Goal: Task Accomplishment & Management: Use online tool/utility

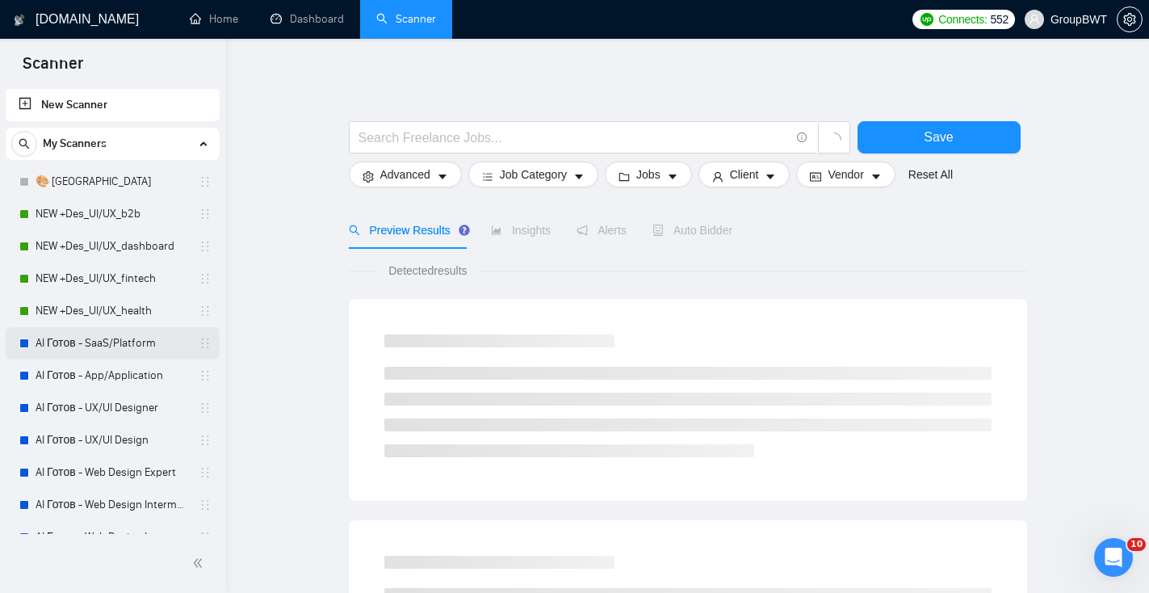
click at [159, 346] on link "AI Готов - SaaS/Platform" at bounding box center [112, 343] width 153 height 32
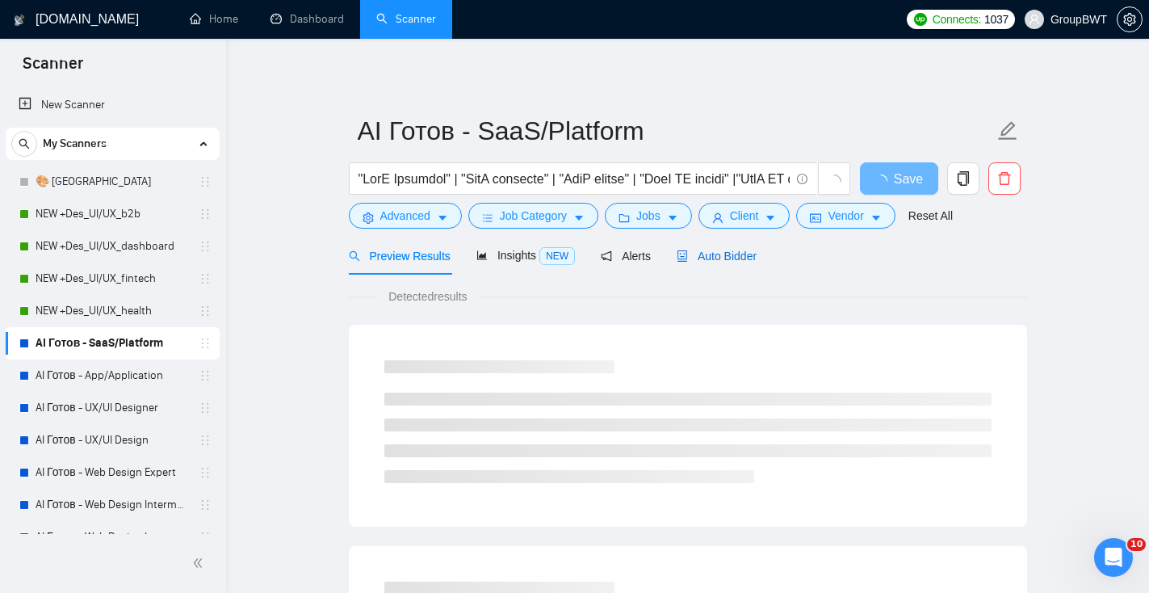
click at [735, 247] on div "Auto Bidder" at bounding box center [716, 256] width 80 height 18
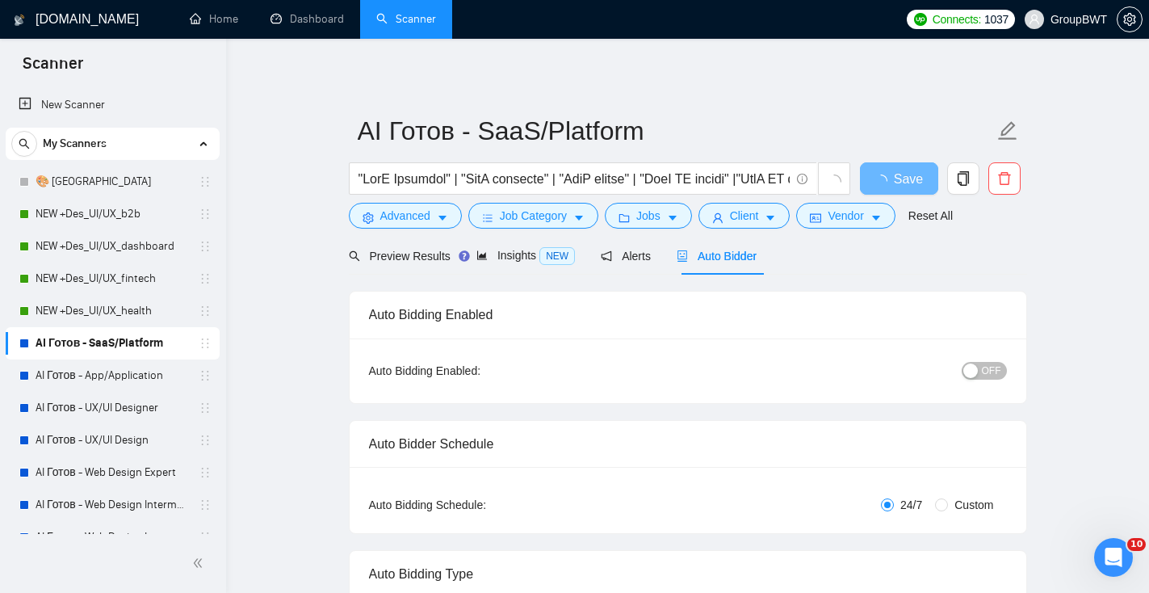
click at [985, 375] on span "OFF" at bounding box center [991, 371] width 19 height 18
click at [103, 379] on link "AI Готов - App/Application" at bounding box center [112, 375] width 153 height 32
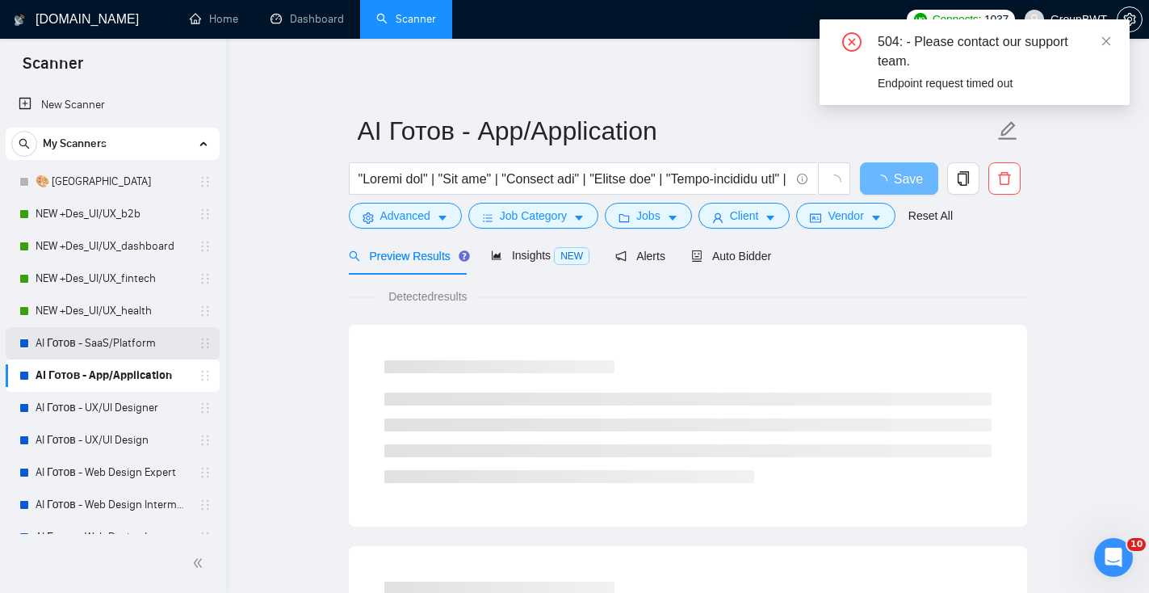
click at [106, 354] on link "AI Готов - SaaS/Platform" at bounding box center [112, 343] width 153 height 32
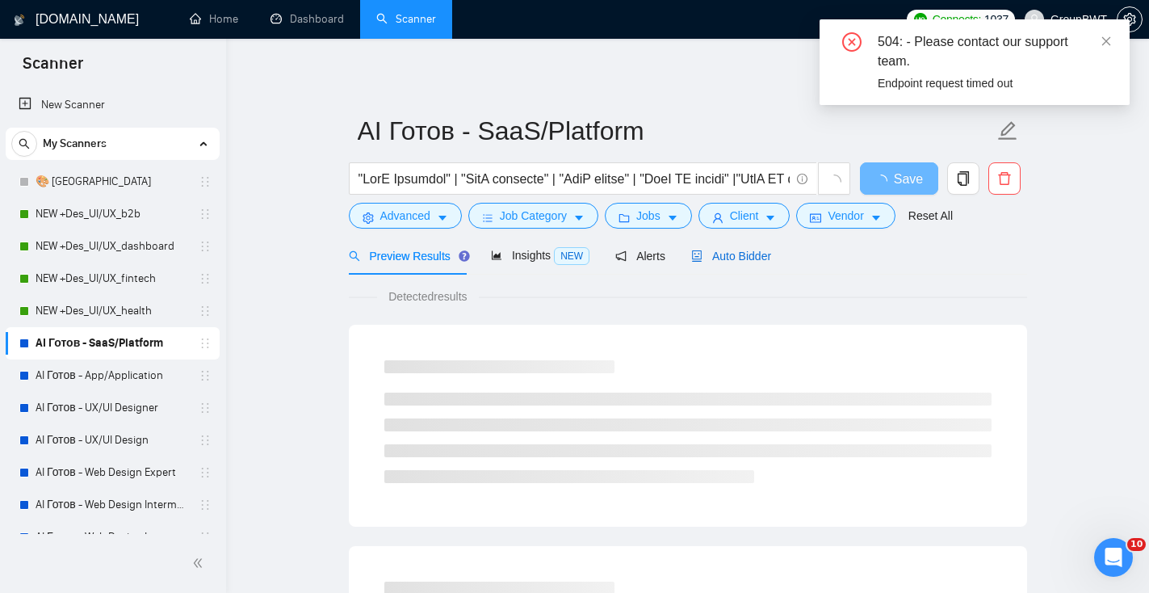
click at [765, 262] on span "Auto Bidder" at bounding box center [731, 255] width 80 height 13
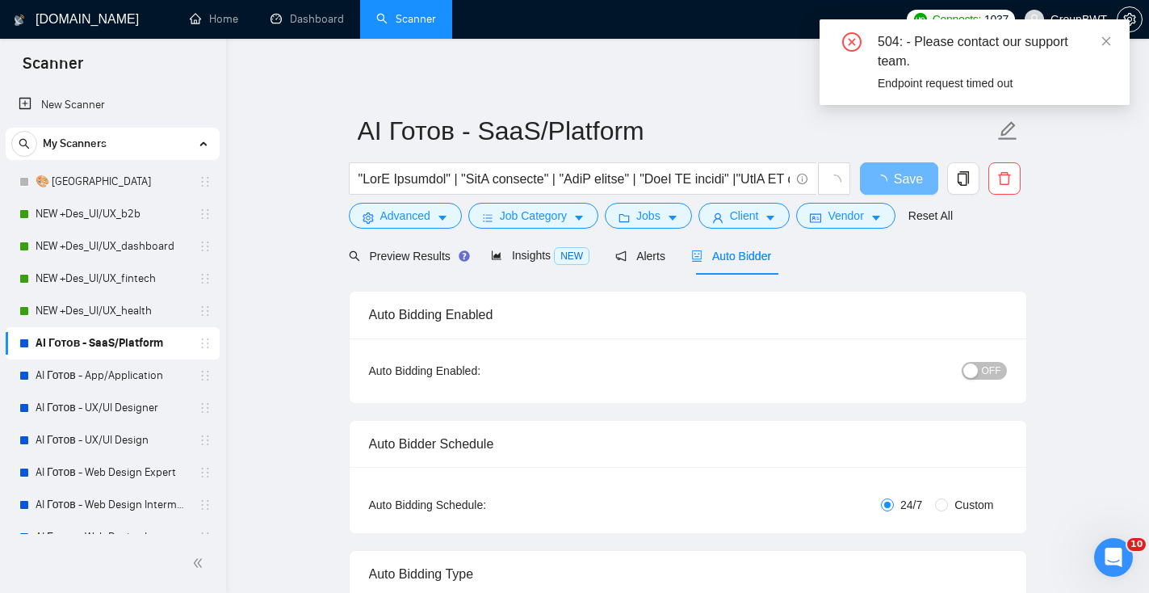
click at [992, 373] on span "OFF" at bounding box center [991, 371] width 19 height 18
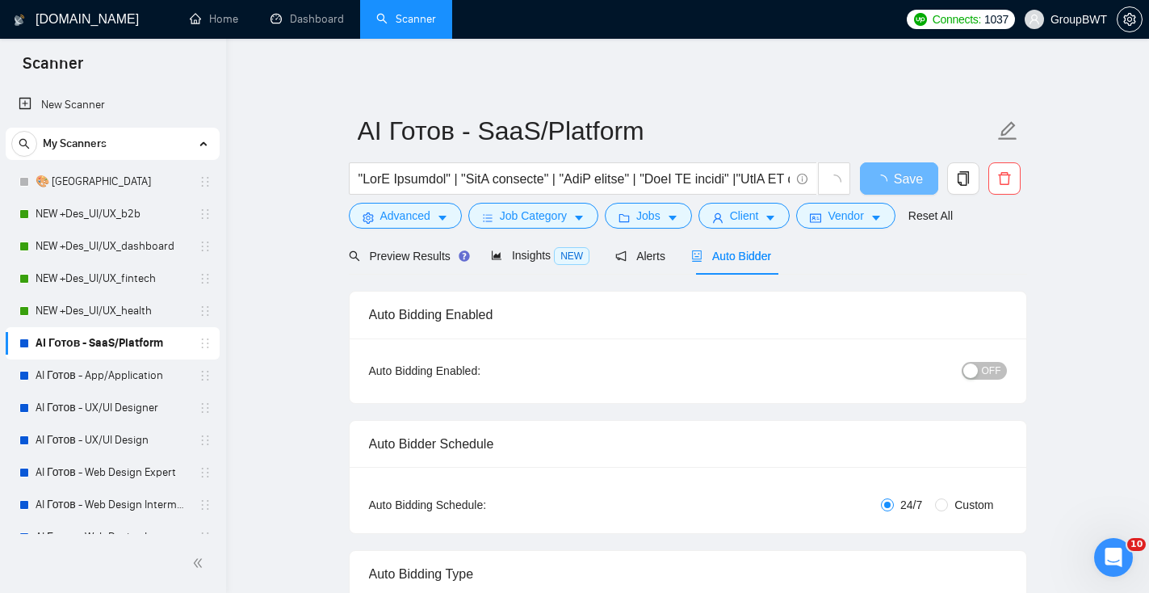
click at [993, 369] on span "OFF" at bounding box center [991, 371] width 19 height 18
click at [912, 176] on span "Save" at bounding box center [898, 179] width 29 height 20
click at [166, 370] on link "AI Готов - App/Application" at bounding box center [112, 375] width 153 height 32
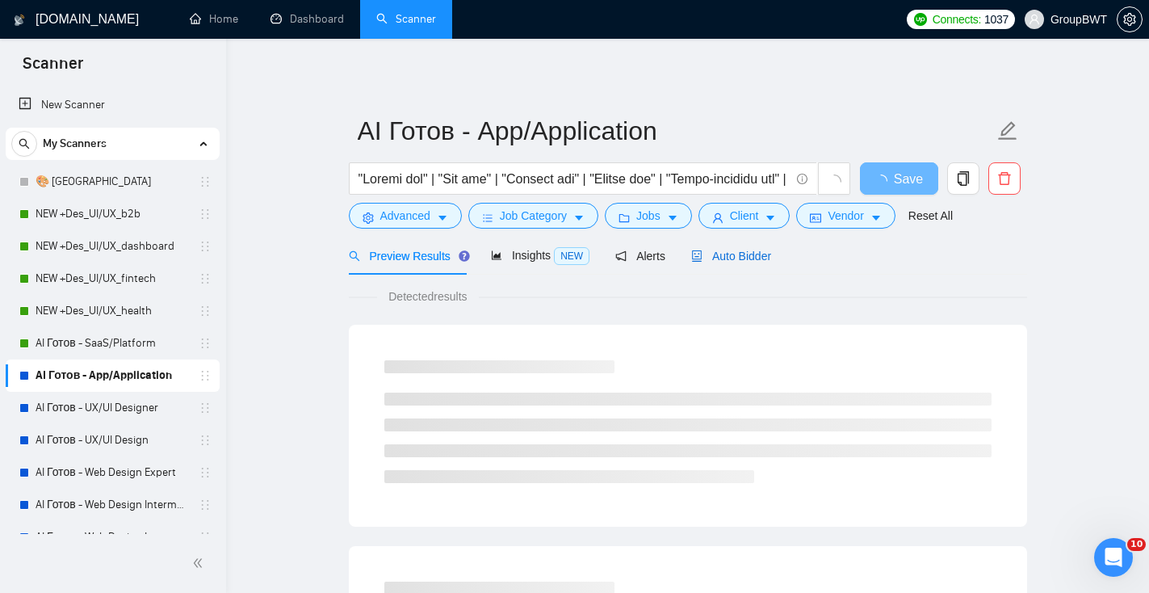
click at [751, 252] on span "Auto Bidder" at bounding box center [731, 255] width 80 height 13
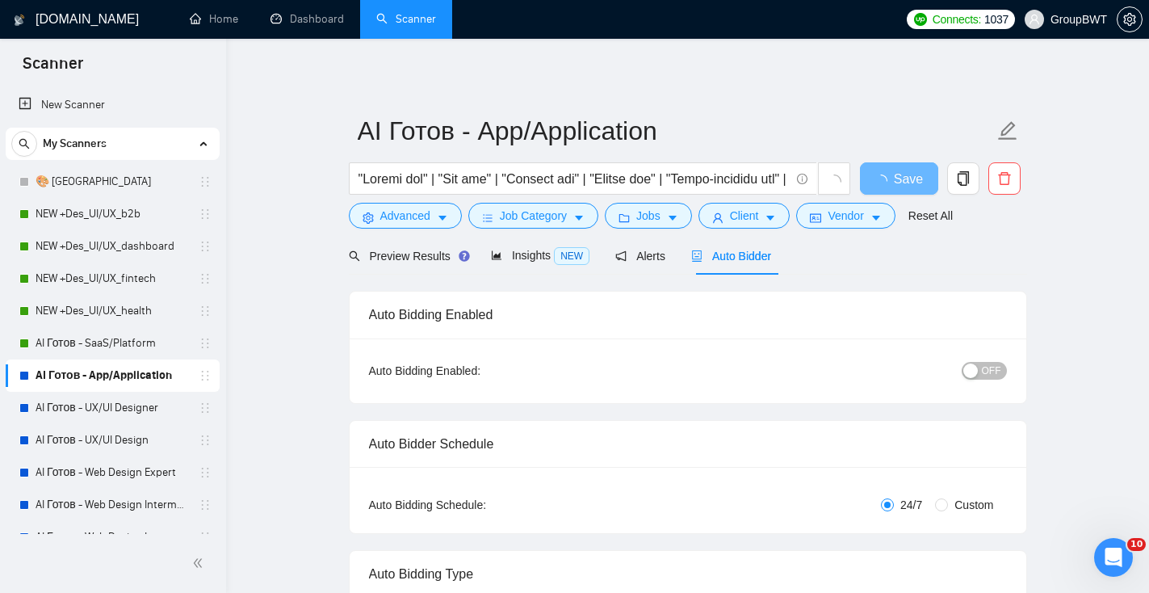
click at [990, 371] on span "OFF" at bounding box center [991, 371] width 19 height 18
click at [918, 178] on button "Save" at bounding box center [899, 178] width 78 height 32
click at [149, 407] on link "AI Готов - UX/UI Designer" at bounding box center [112, 408] width 153 height 32
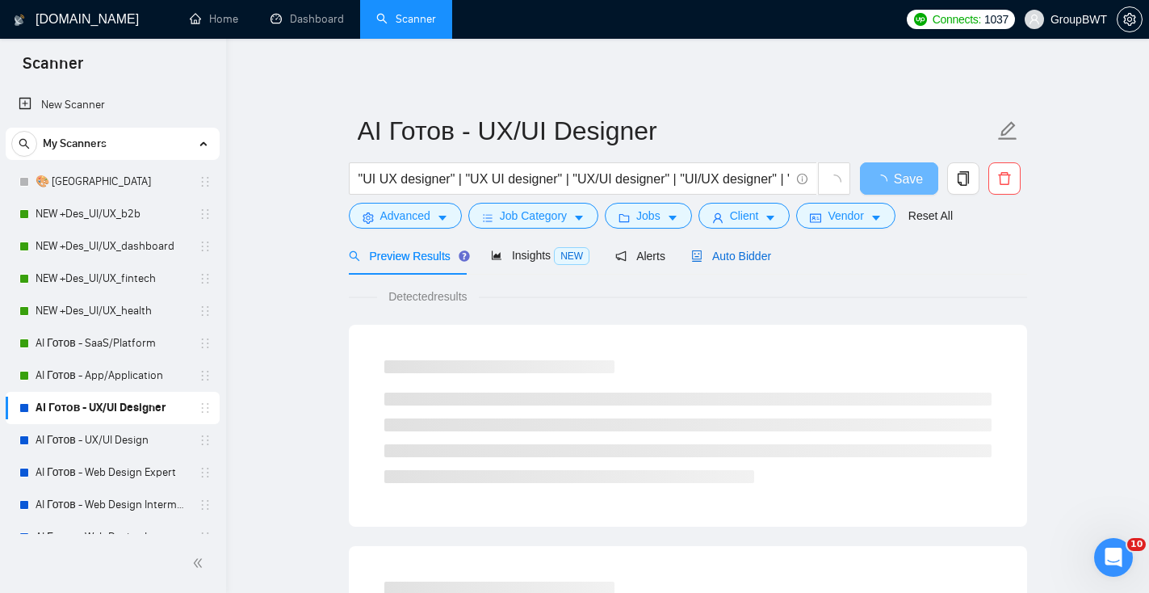
click at [752, 256] on span "Auto Bidder" at bounding box center [731, 255] width 80 height 13
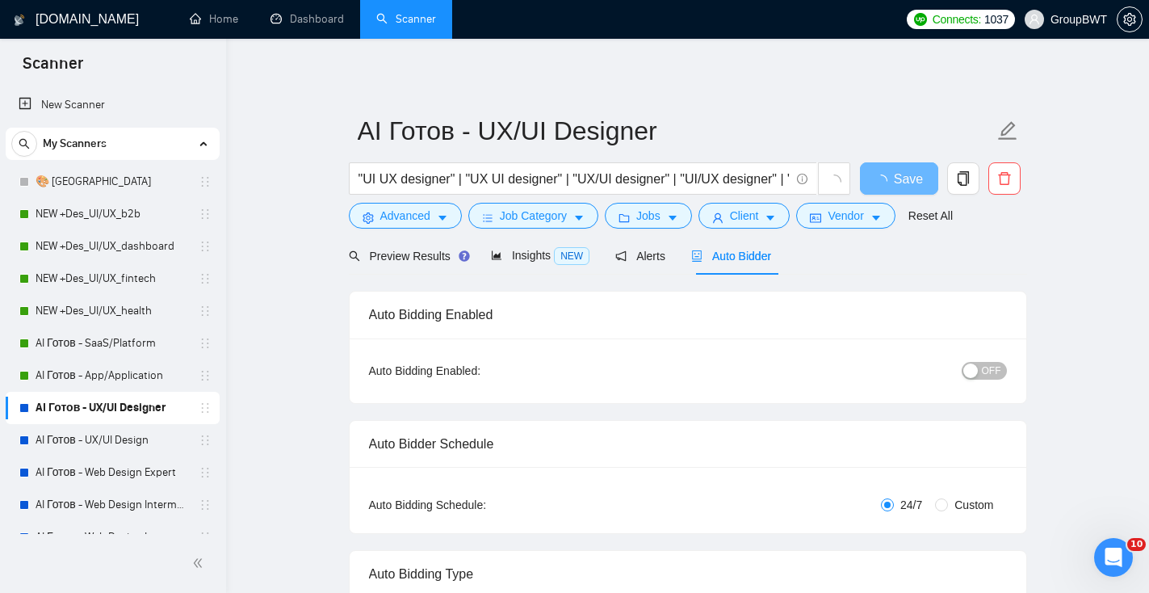
click at [983, 366] on span "OFF" at bounding box center [991, 371] width 19 height 18
click at [901, 172] on span "Save" at bounding box center [898, 179] width 29 height 20
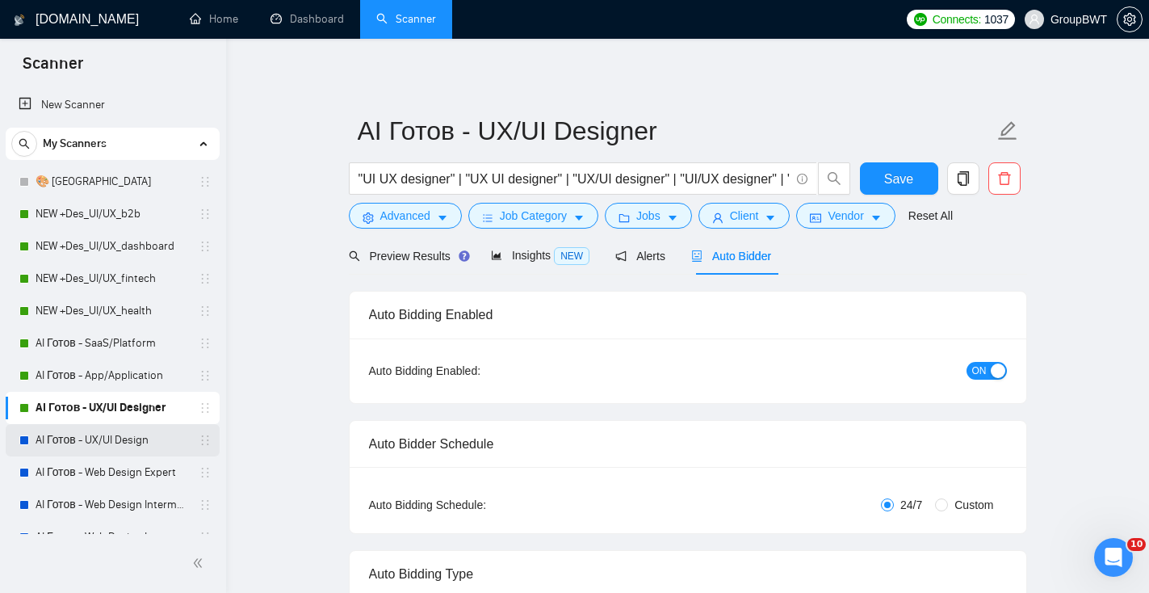
click at [119, 444] on link "AI Готов - UX/UI Design" at bounding box center [112, 440] width 153 height 32
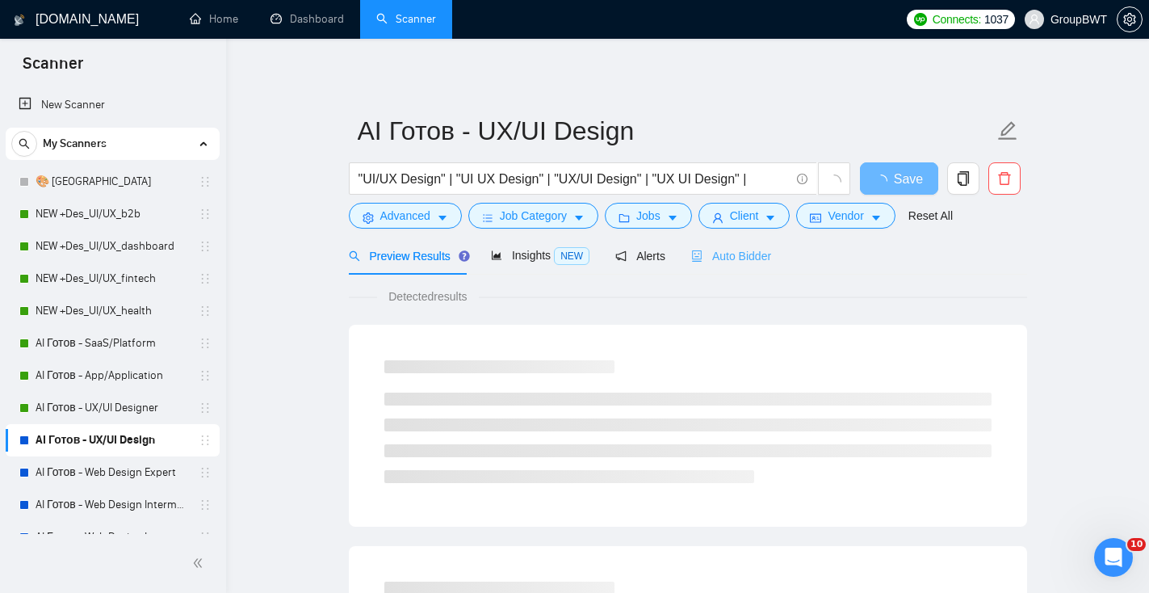
click at [738, 266] on div "Auto Bidder" at bounding box center [731, 256] width 80 height 38
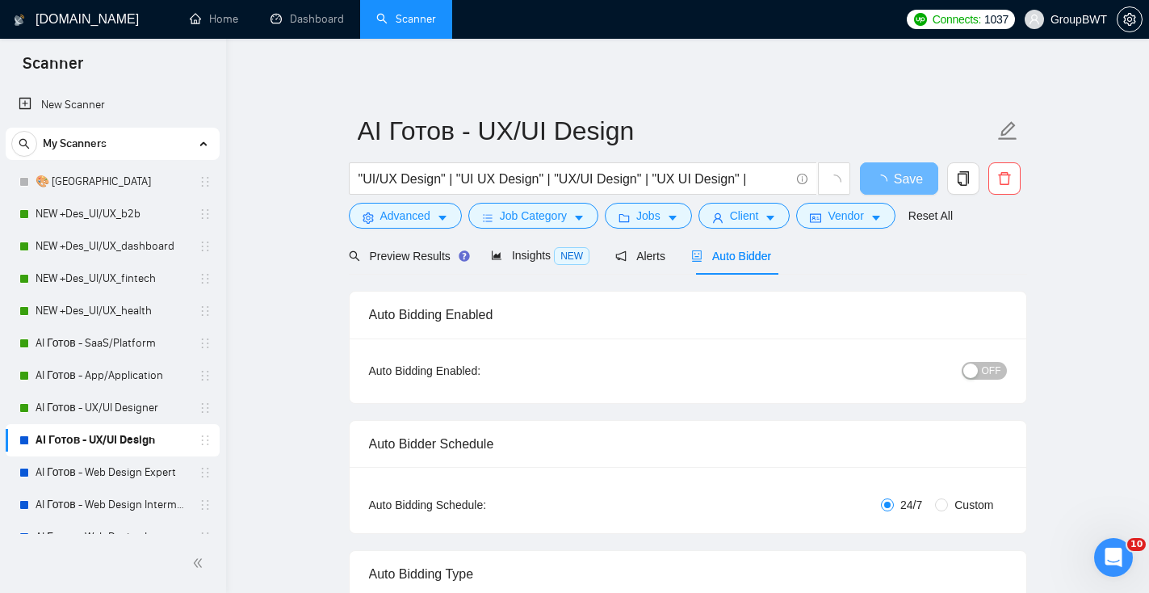
click at [979, 368] on button "OFF" at bounding box center [983, 371] width 45 height 18
click at [124, 466] on link "AI Готов - Web Design Expert" at bounding box center [112, 472] width 153 height 32
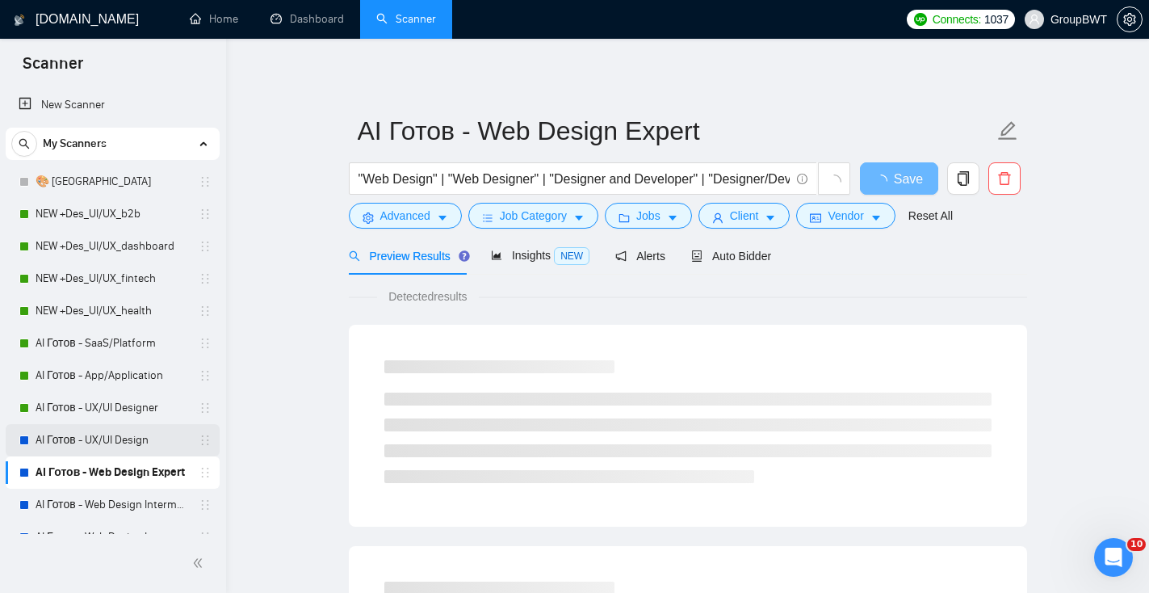
click at [129, 429] on link "AI Готов - UX/UI Design" at bounding box center [112, 440] width 153 height 32
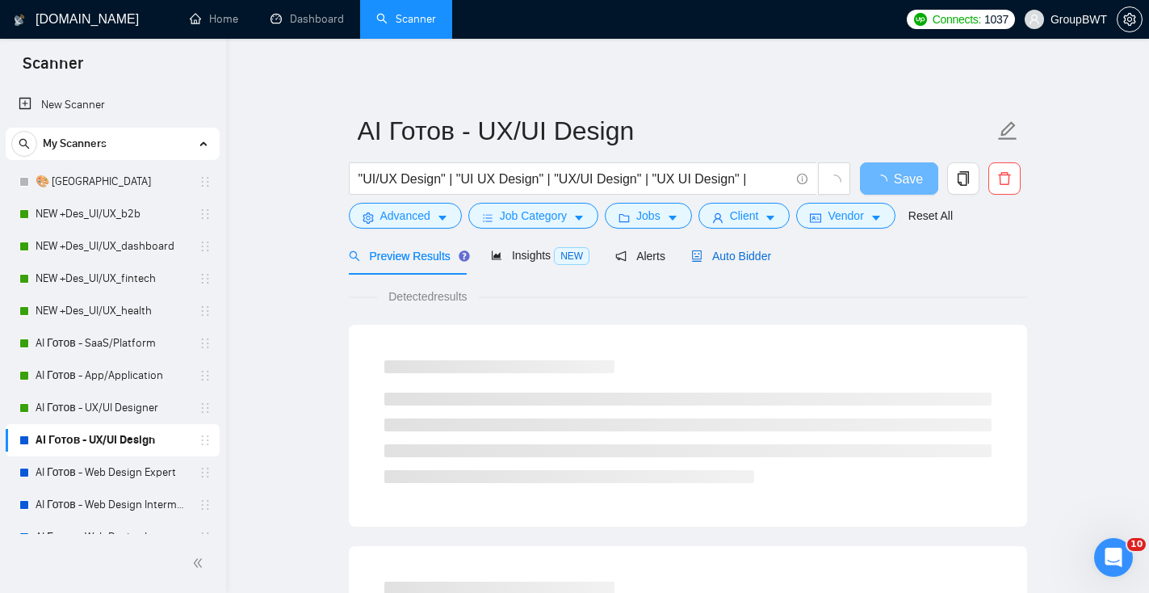
click at [745, 260] on span "Auto Bidder" at bounding box center [731, 255] width 80 height 13
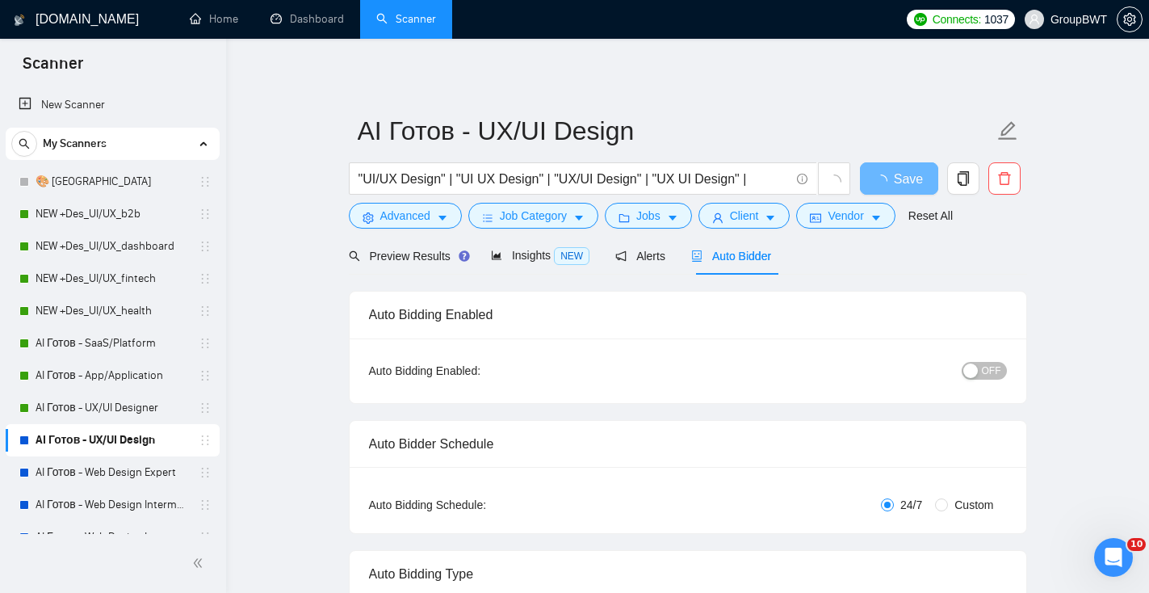
click at [985, 372] on span "OFF" at bounding box center [991, 371] width 19 height 18
click at [920, 172] on button "Save" at bounding box center [899, 178] width 78 height 32
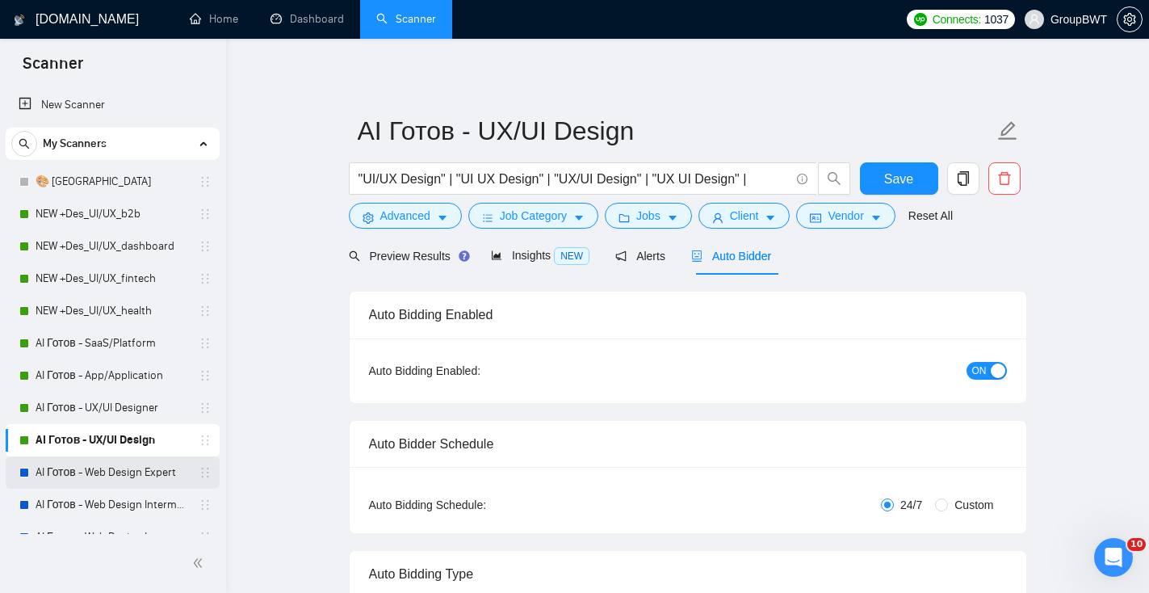
click at [138, 475] on link "AI Готов - Web Design Expert" at bounding box center [112, 472] width 153 height 32
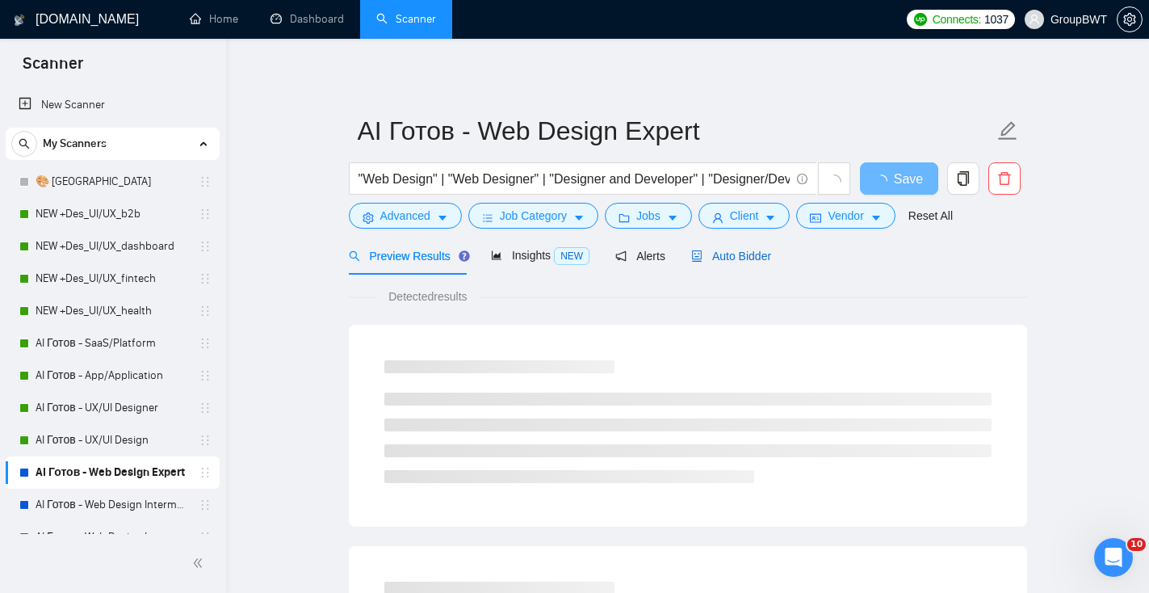
click at [754, 260] on span "Auto Bidder" at bounding box center [731, 255] width 80 height 13
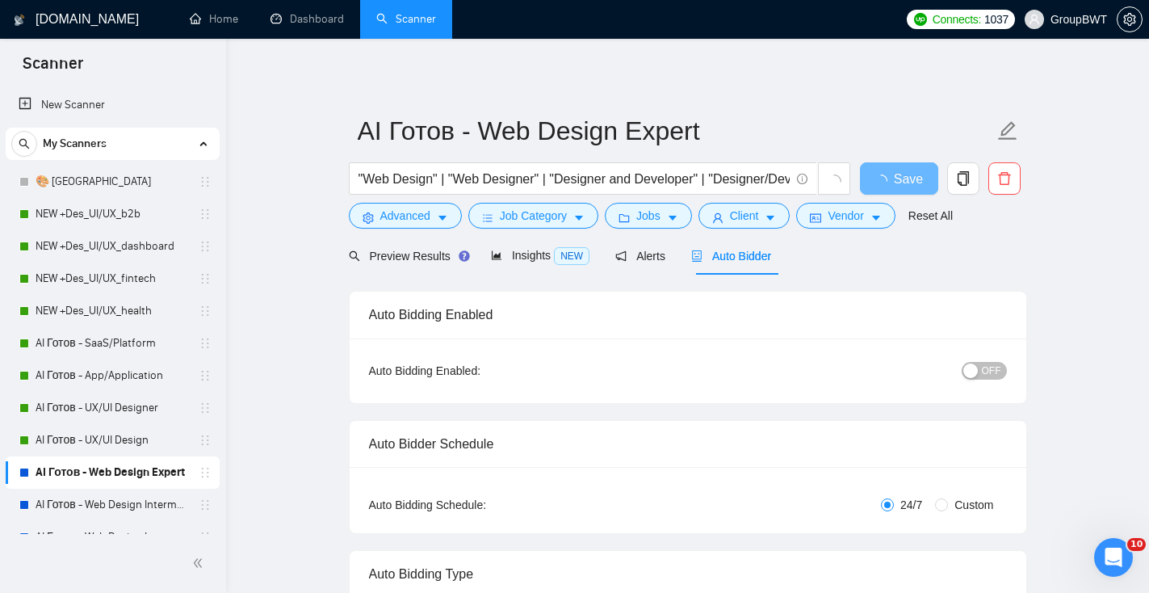
click at [974, 370] on div "button" at bounding box center [970, 370] width 15 height 15
click at [915, 181] on button "Save" at bounding box center [899, 178] width 78 height 32
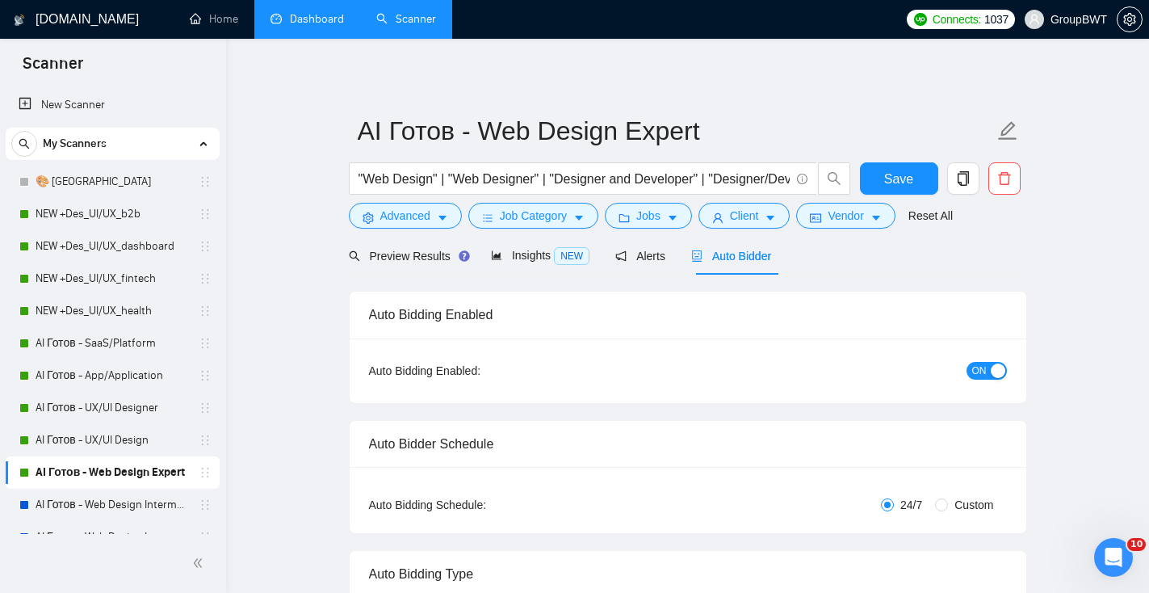
click at [312, 26] on link "Dashboard" at bounding box center [306, 19] width 73 height 14
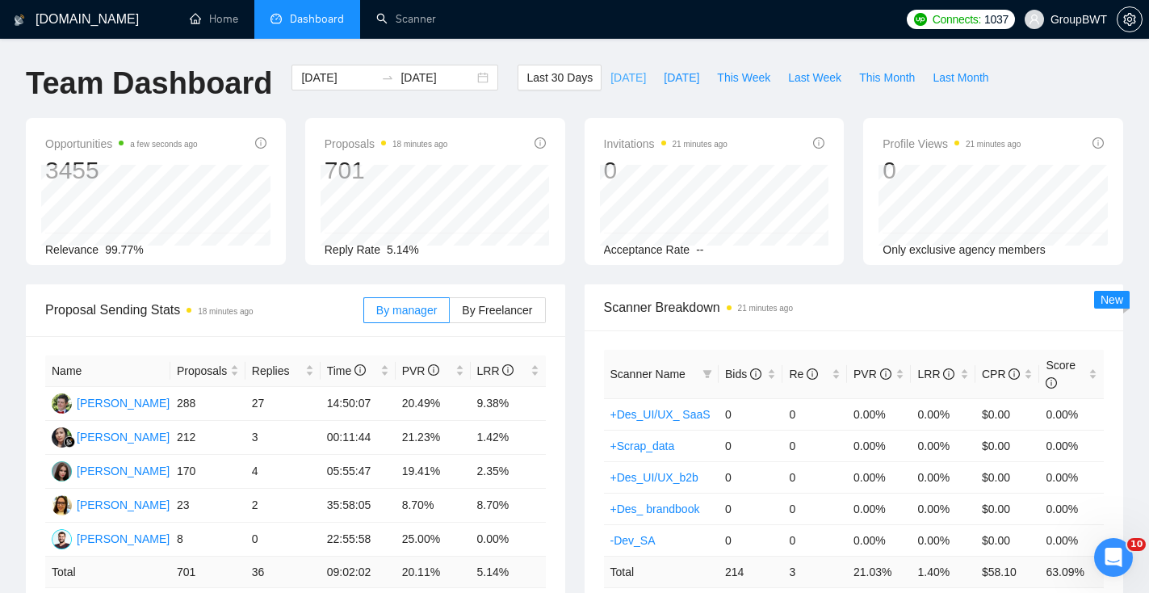
click at [616, 74] on span "[DATE]" at bounding box center [628, 78] width 36 height 18
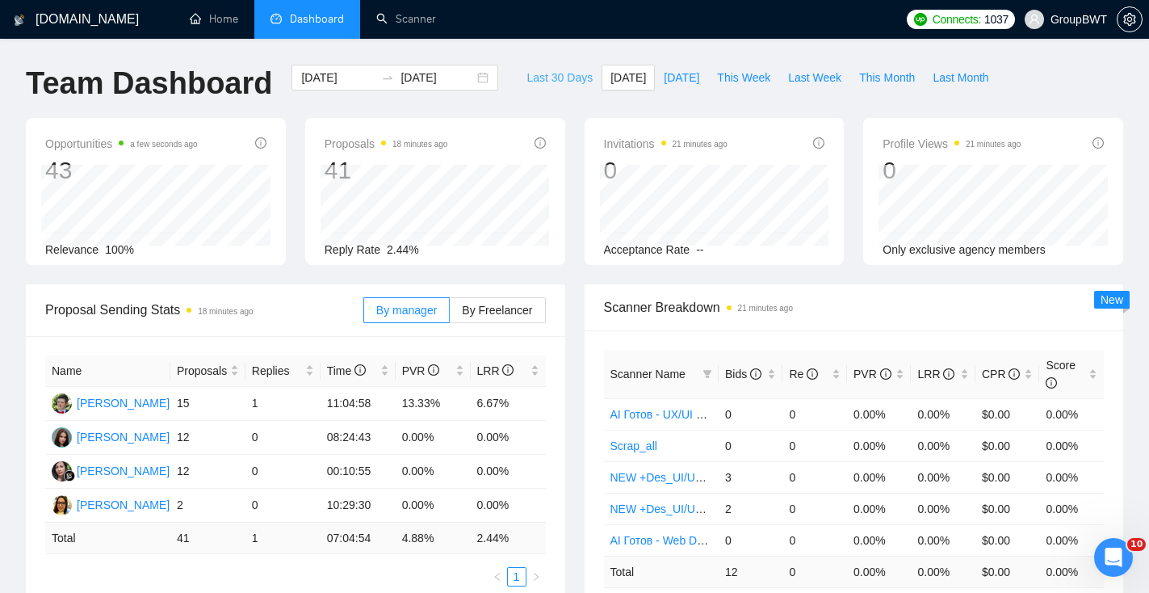
click at [566, 77] on span "Last 30 Days" at bounding box center [559, 78] width 66 height 18
type input "[DATE]"
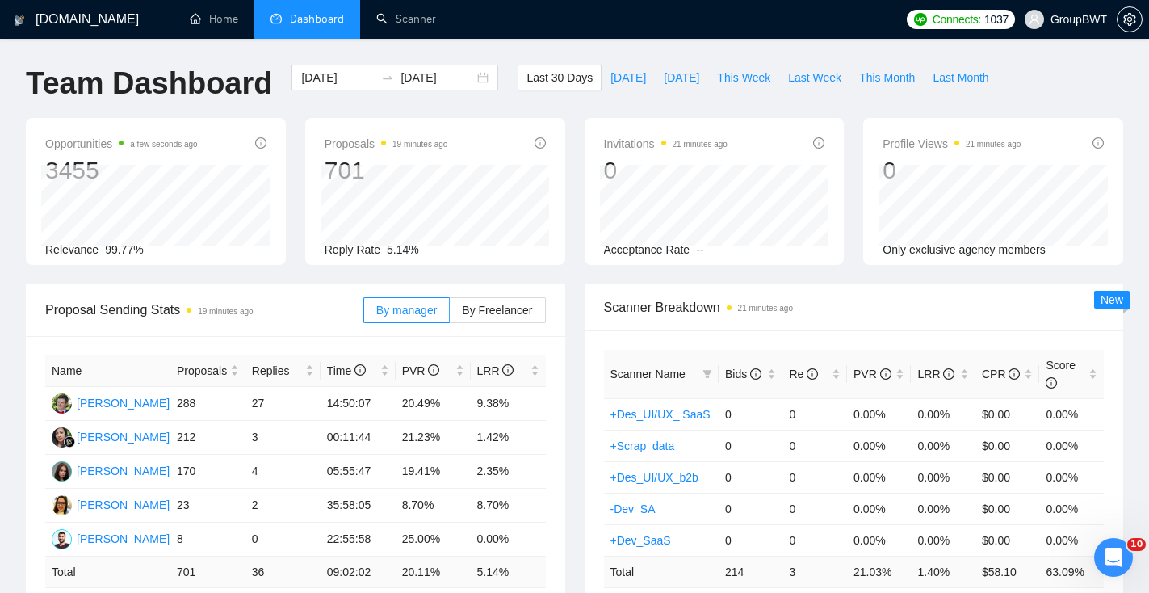
click at [504, 294] on div "By manager By Freelancer" at bounding box center [454, 310] width 182 height 52
click at [506, 310] on span "By Freelancer" at bounding box center [497, 310] width 70 height 13
click at [450, 314] on input "By Freelancer" at bounding box center [450, 314] width 0 height 0
